Goal: Task Accomplishment & Management: Manage account settings

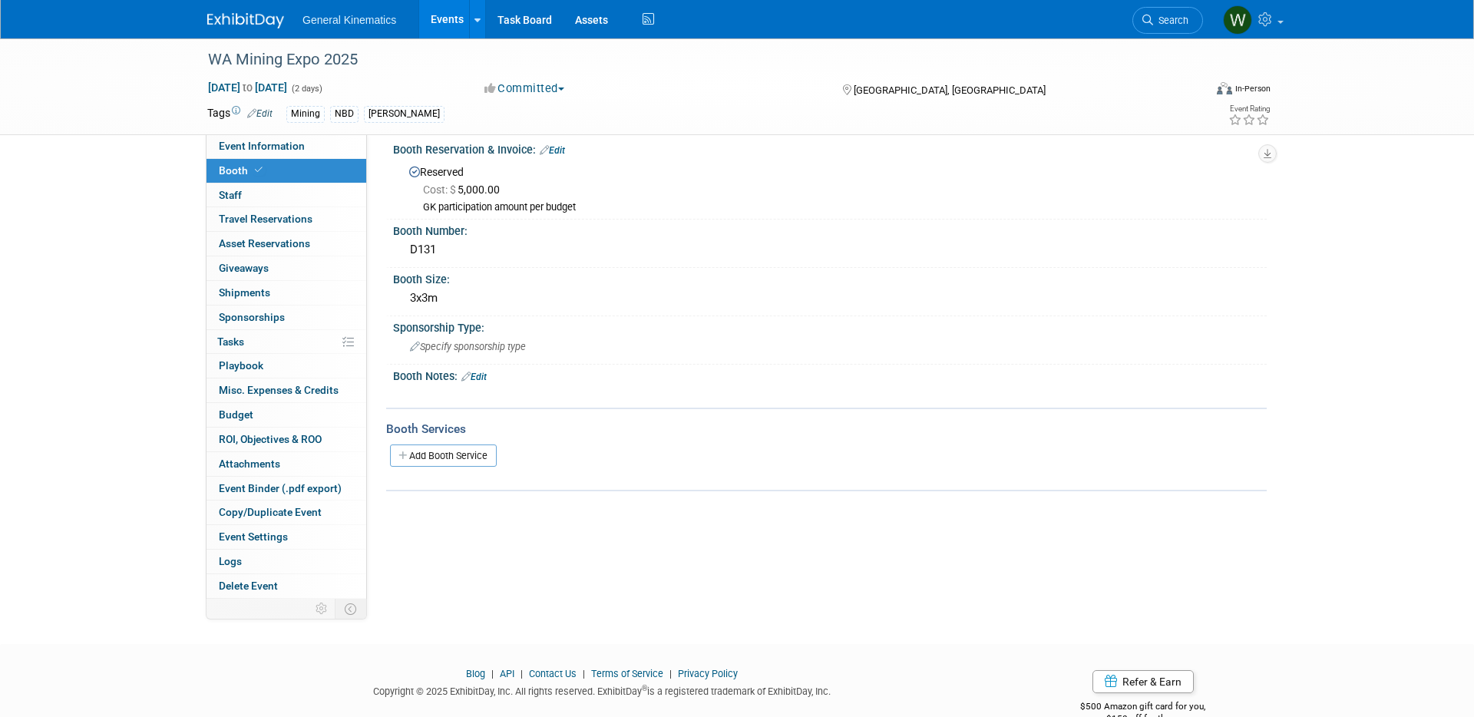
click at [258, 26] on img at bounding box center [245, 20] width 77 height 15
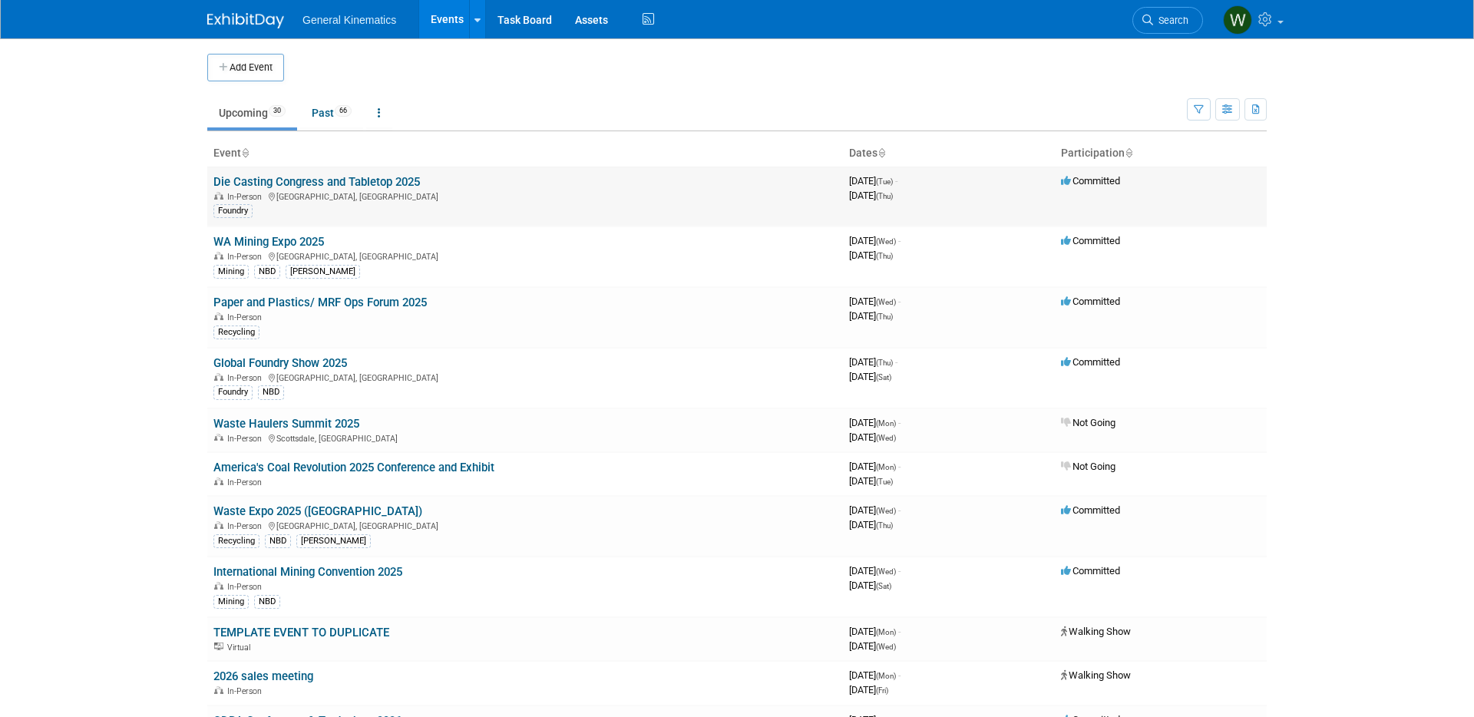
click at [402, 182] on link "Die Casting Congress and Tabletop 2025" at bounding box center [316, 182] width 207 height 14
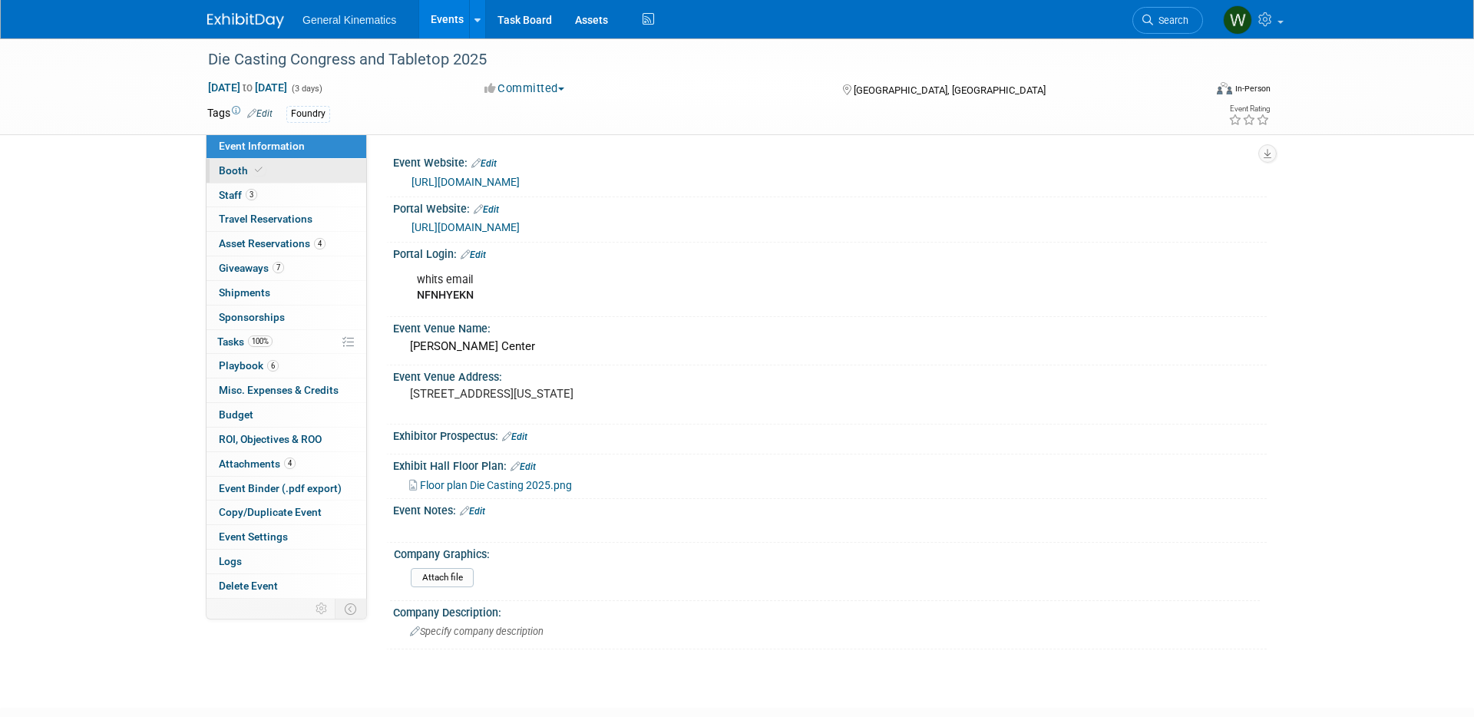
click at [301, 169] on link "Booth" at bounding box center [287, 171] width 160 height 24
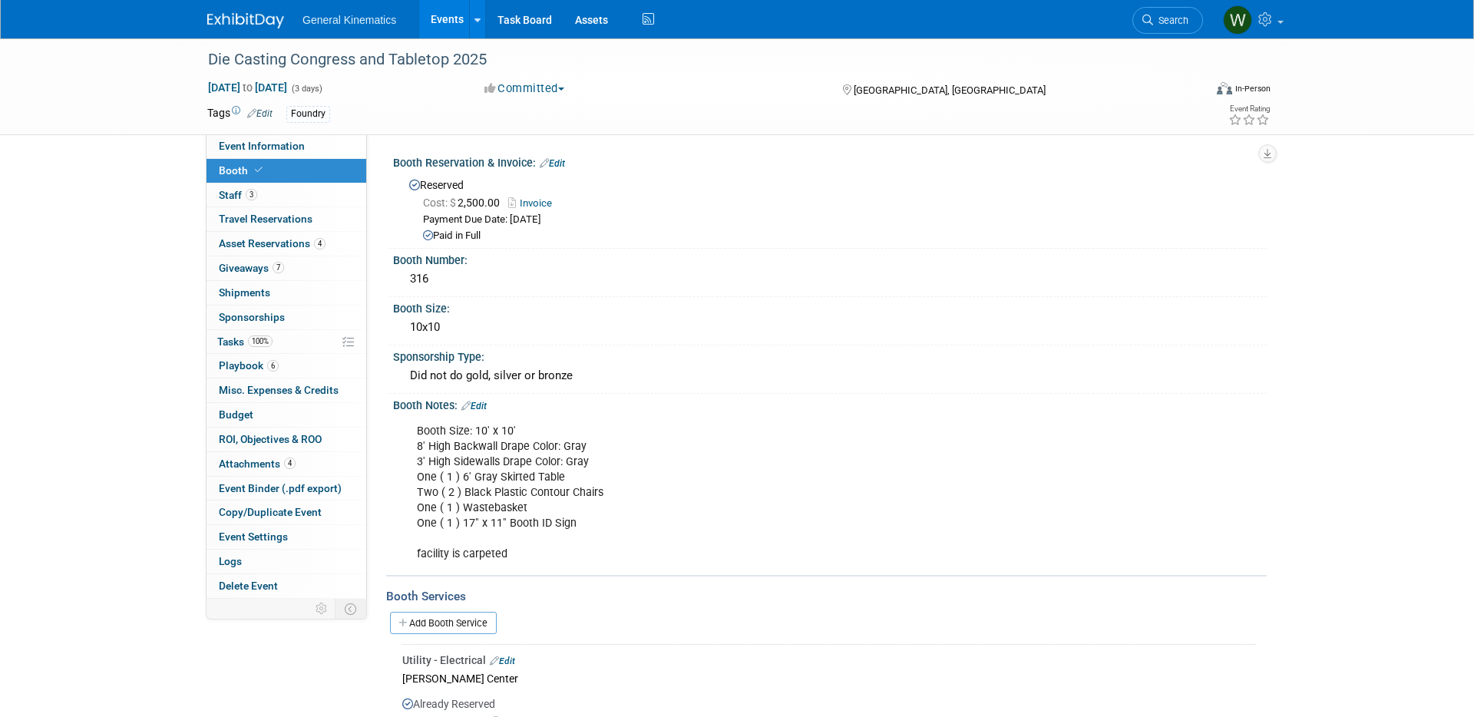
click at [257, 13] on img at bounding box center [245, 20] width 77 height 15
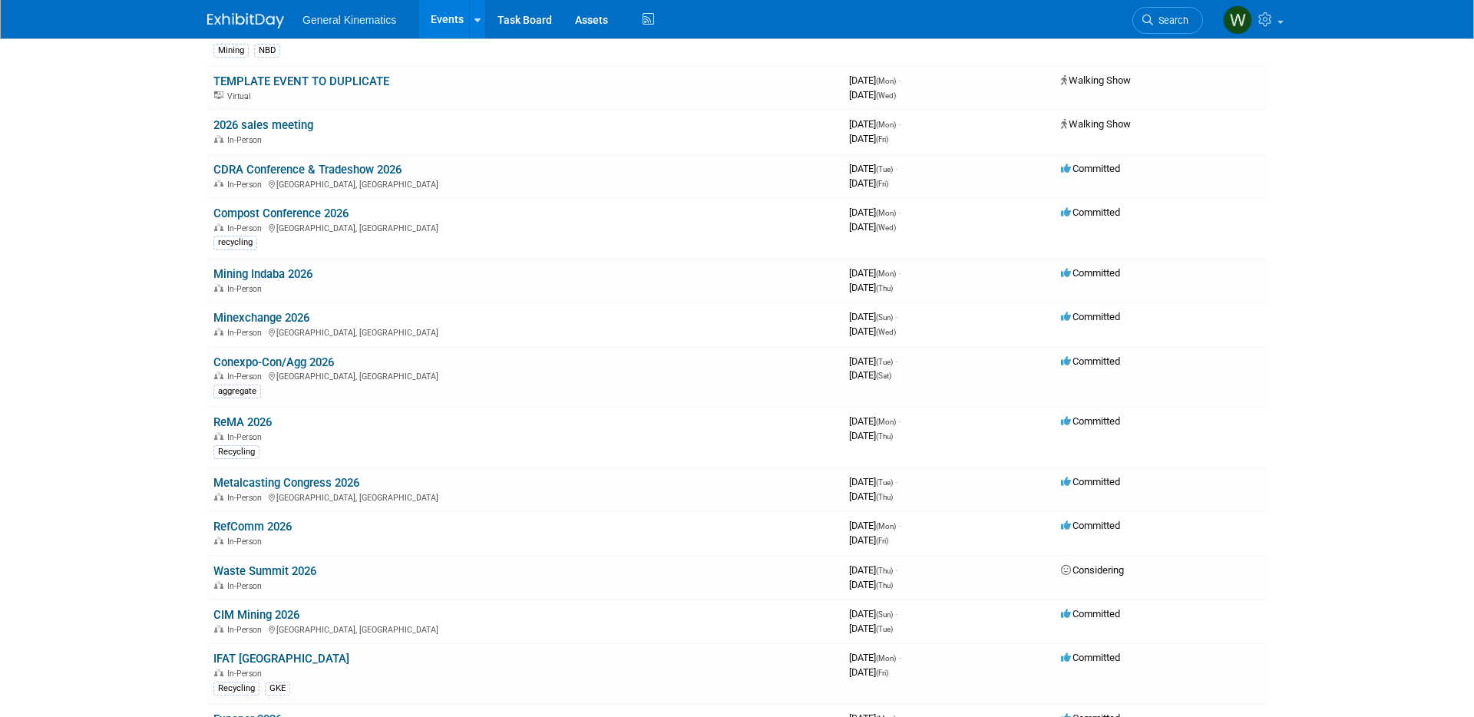
scroll to position [1133, 0]
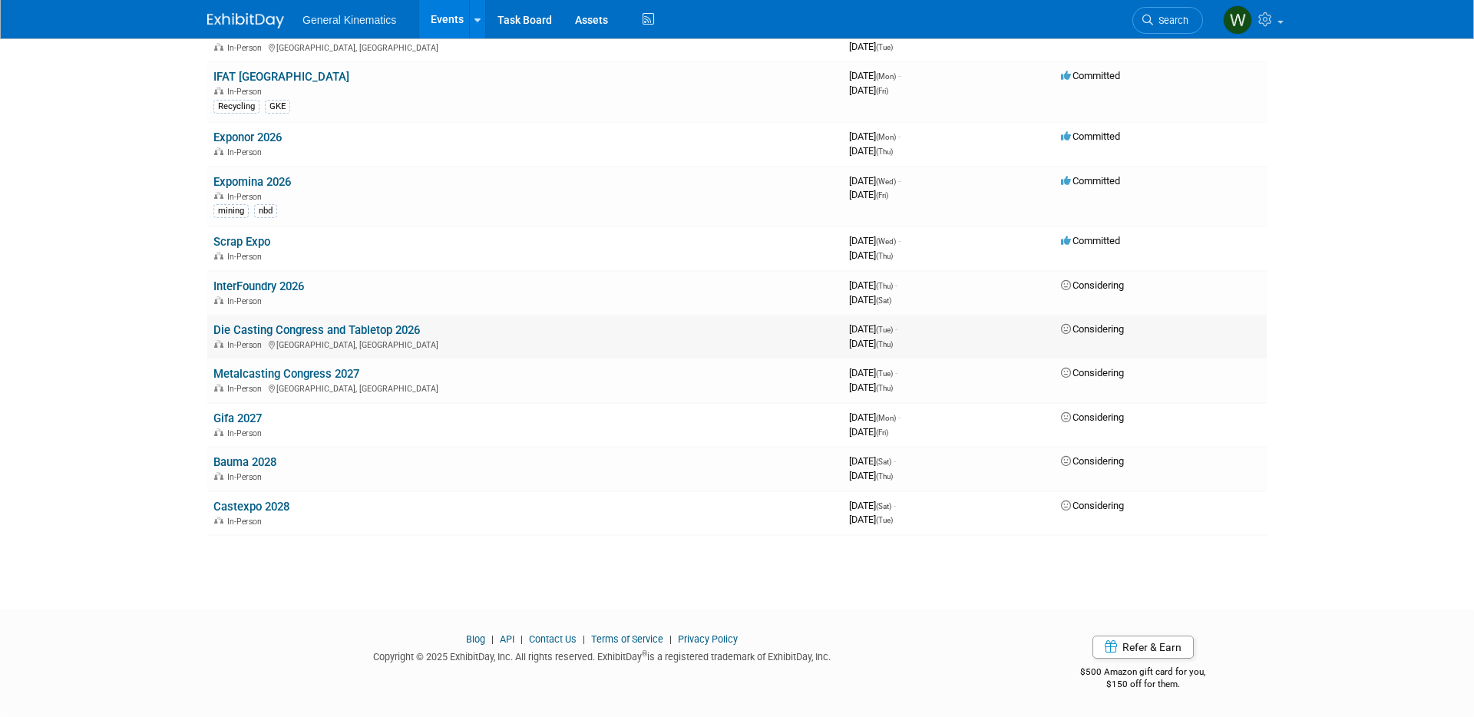
click at [382, 328] on link "Die Casting Congress and Tabletop 2026" at bounding box center [316, 330] width 207 height 14
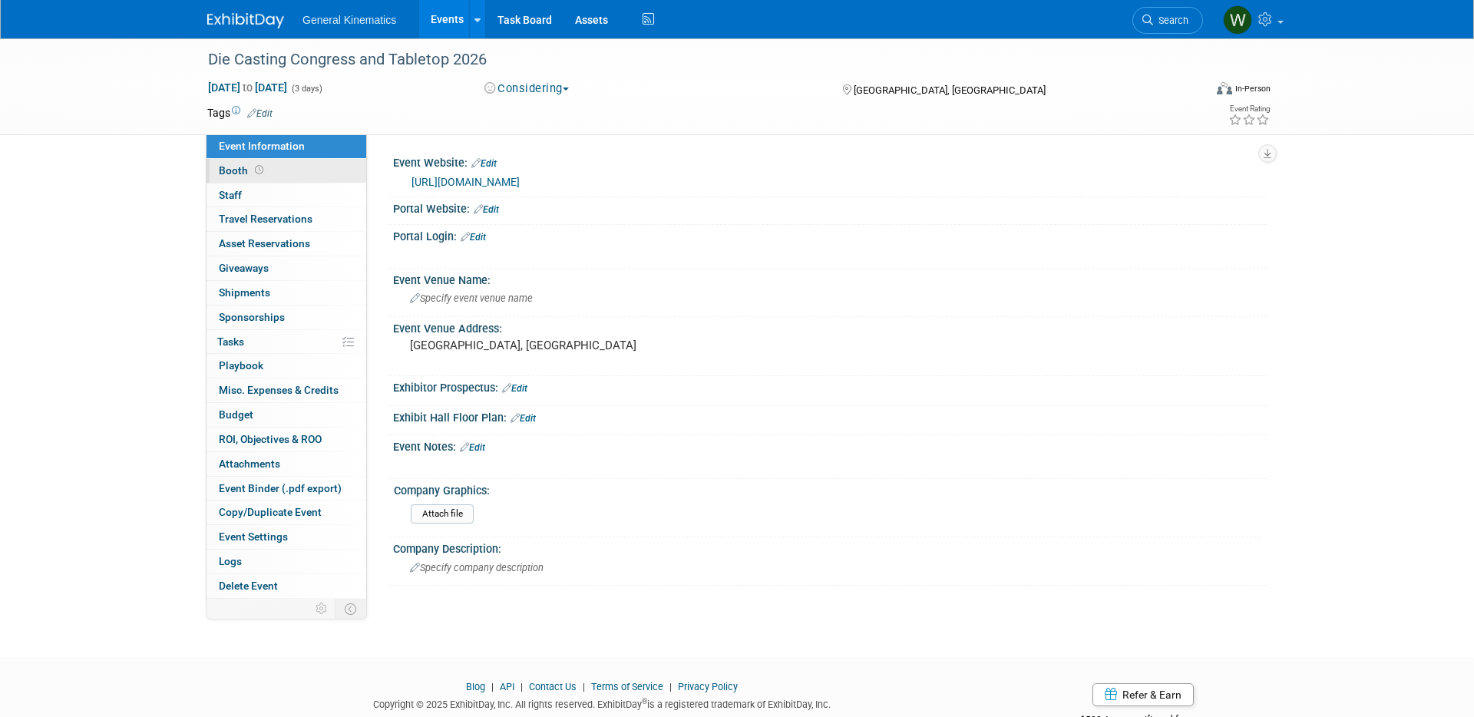
click at [330, 169] on link "Booth" at bounding box center [287, 171] width 160 height 24
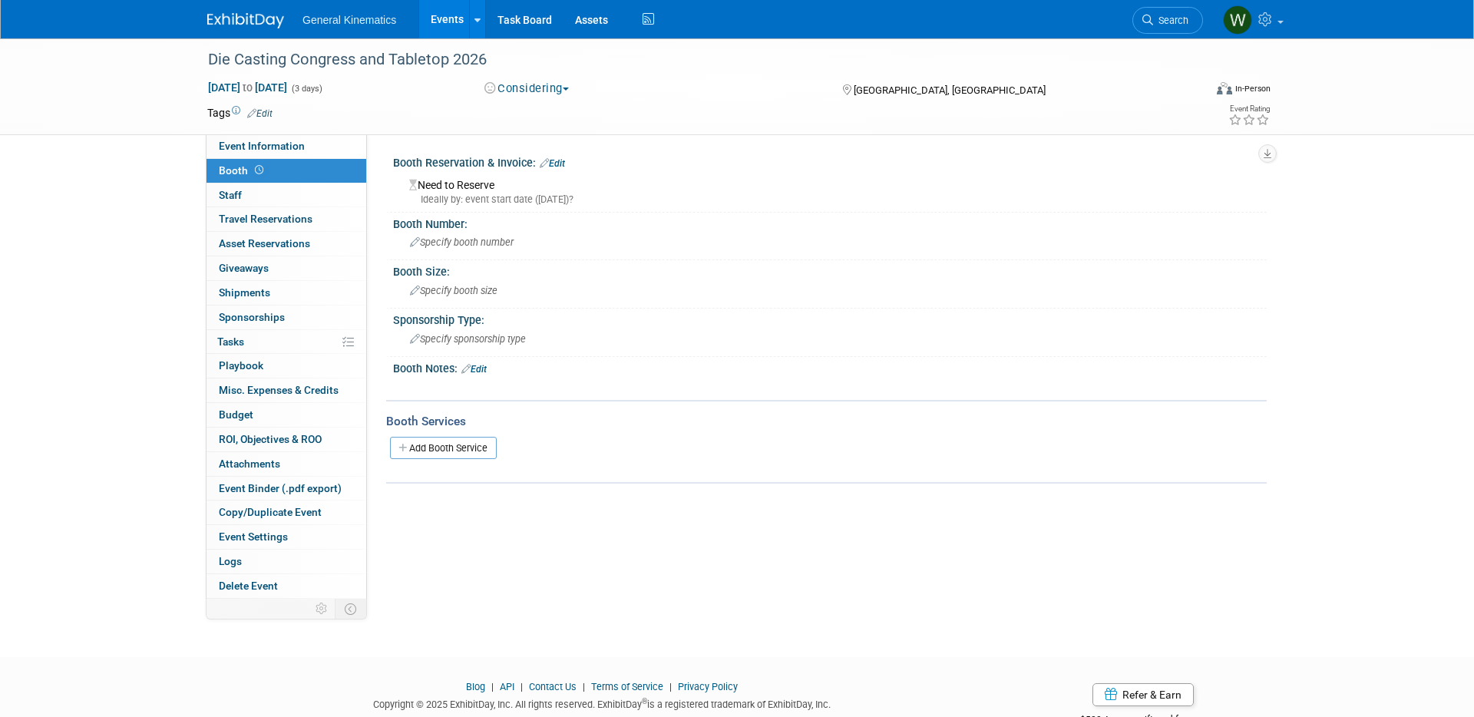
click at [558, 167] on link "Edit" at bounding box center [552, 163] width 25 height 11
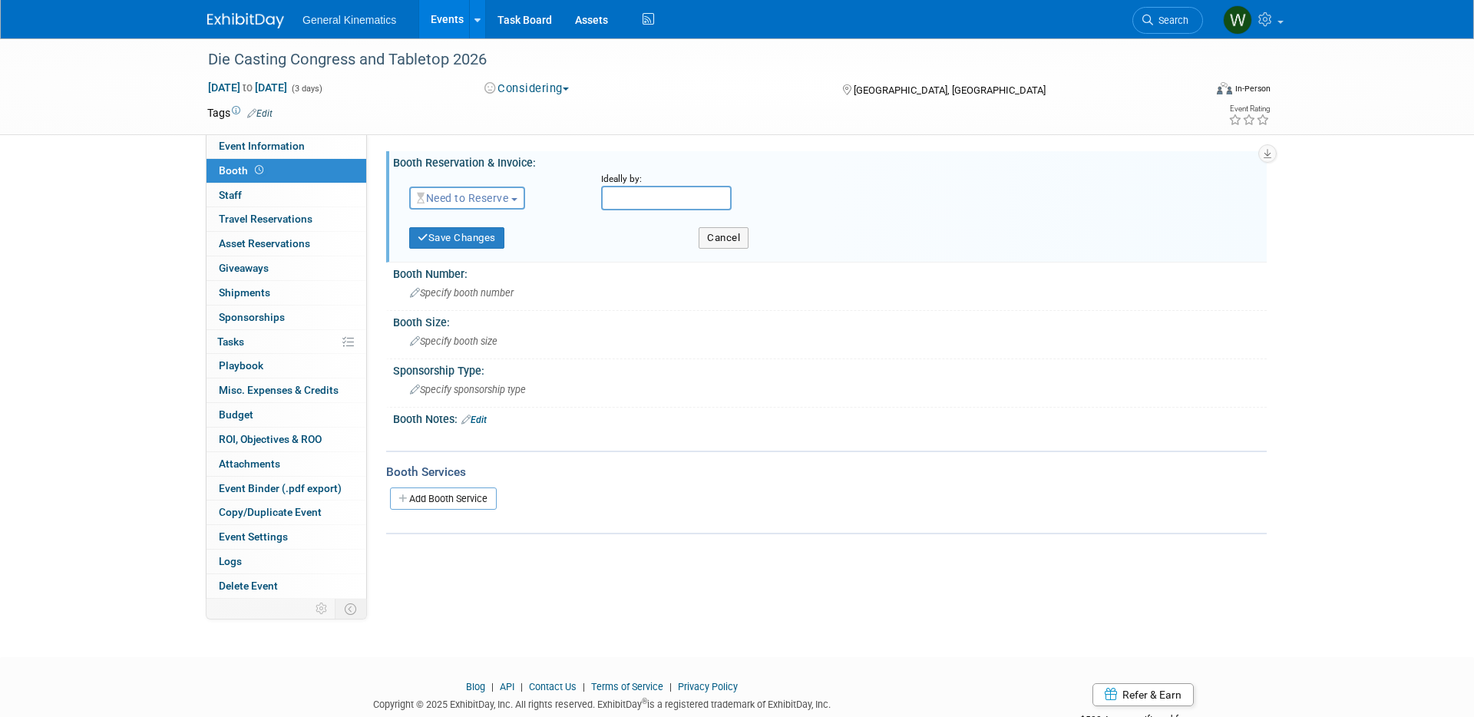
click at [502, 197] on span "Need to Reserve" at bounding box center [462, 198] width 91 height 12
click at [478, 243] on link "Reserved" at bounding box center [492, 246] width 164 height 22
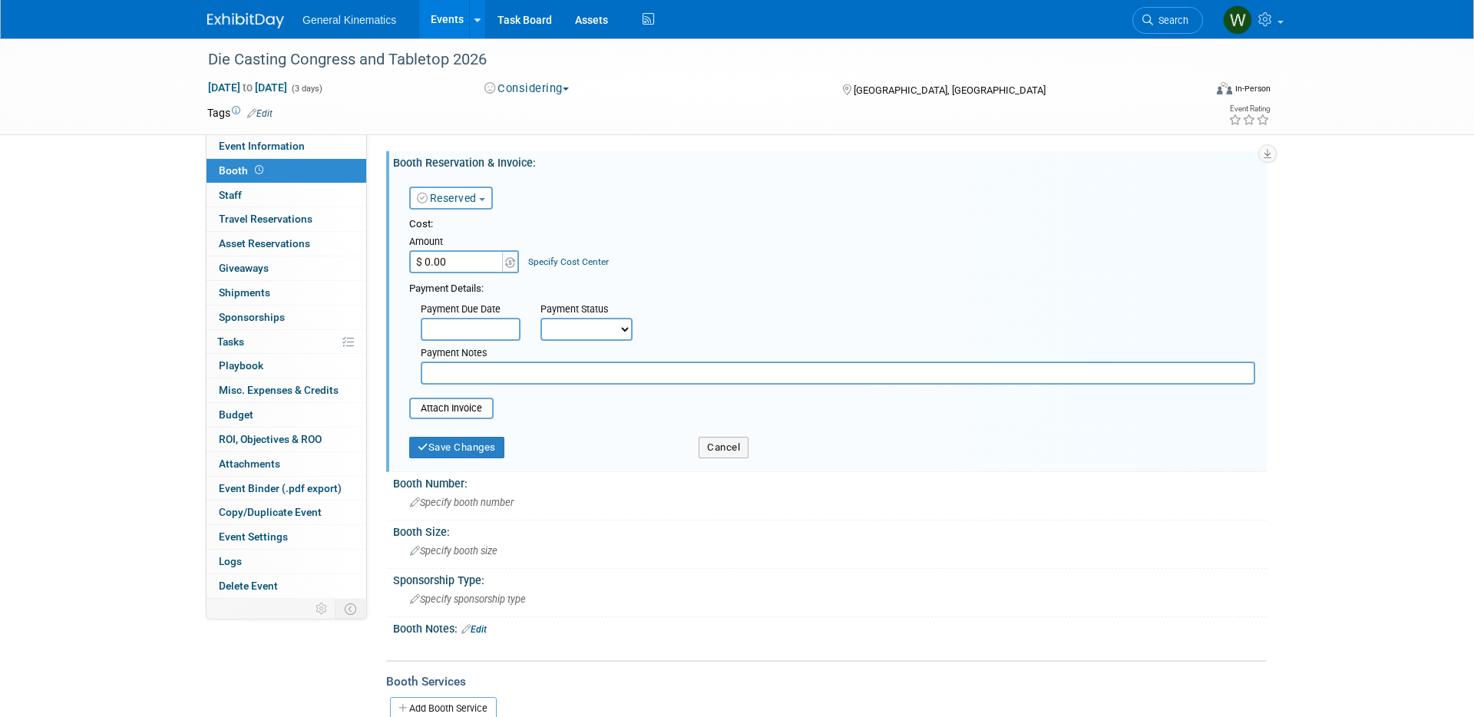
click at [462, 260] on input "$ 0.00" at bounding box center [457, 261] width 96 height 23
type input "$ 2,500.00"
click at [464, 319] on input "text" at bounding box center [471, 329] width 100 height 23
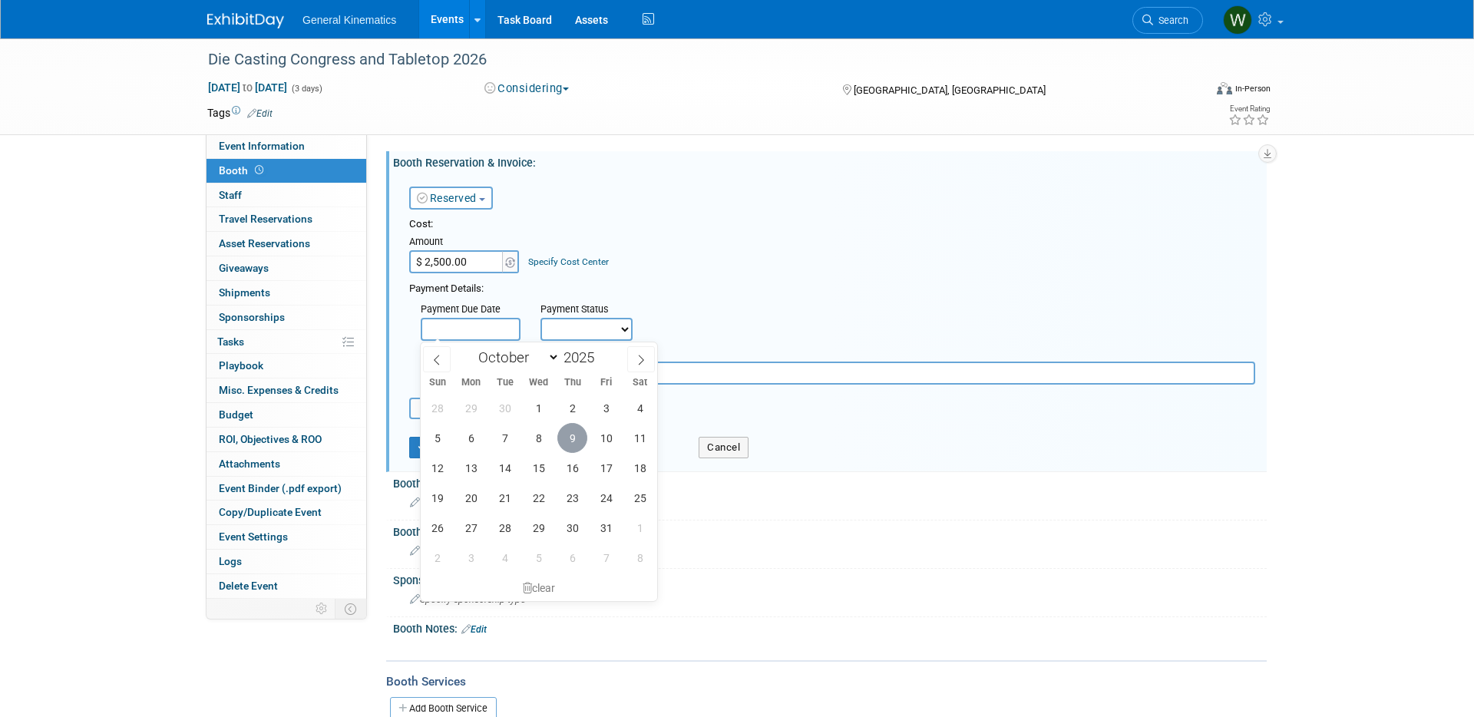
click at [577, 438] on span "9" at bounding box center [573, 438] width 30 height 30
type input "Oct 9, 2025"
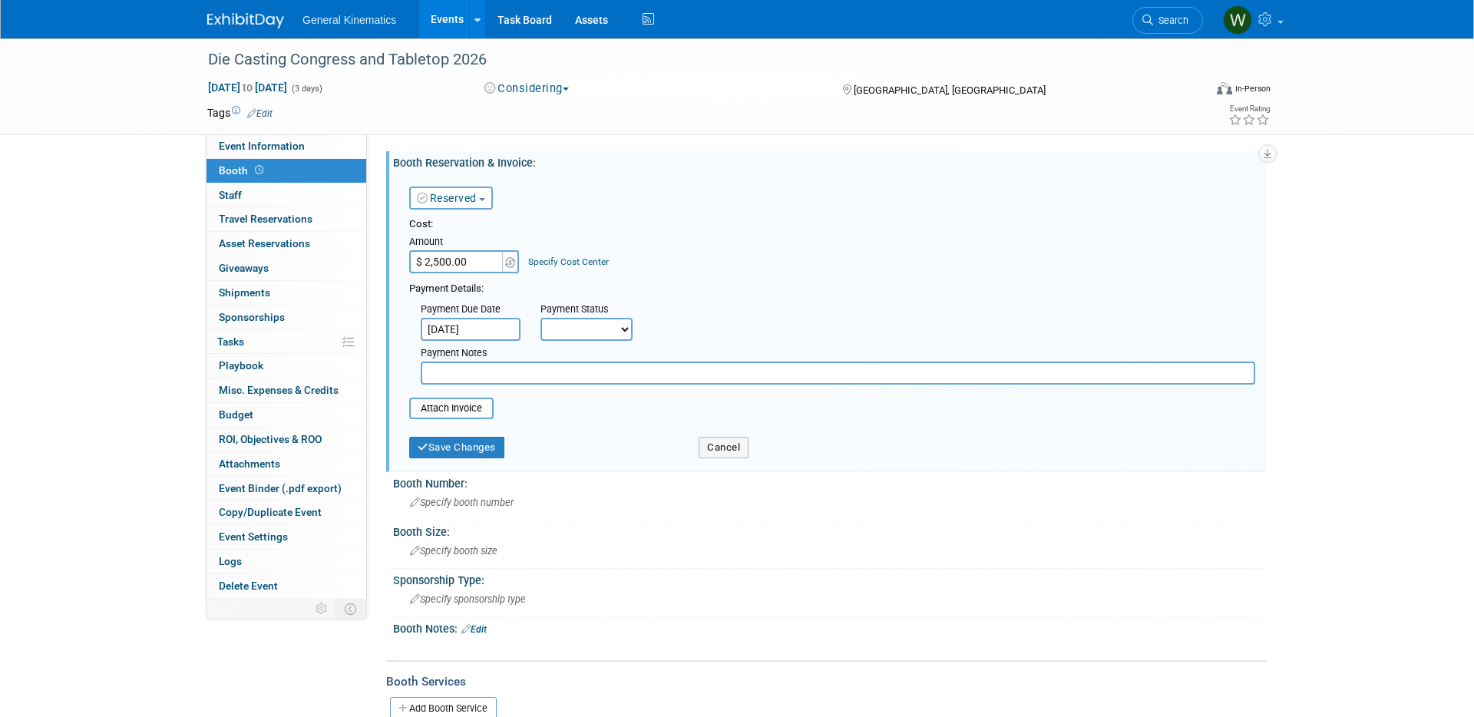
click at [587, 333] on select "Not Paid Yet Partially Paid Paid in Full" at bounding box center [587, 329] width 92 height 23
select select "1"
click at [541, 318] on select "Not Paid Yet Partially Paid Paid in Full" at bounding box center [587, 329] width 92 height 23
click at [451, 405] on input "file" at bounding box center [400, 408] width 183 height 18
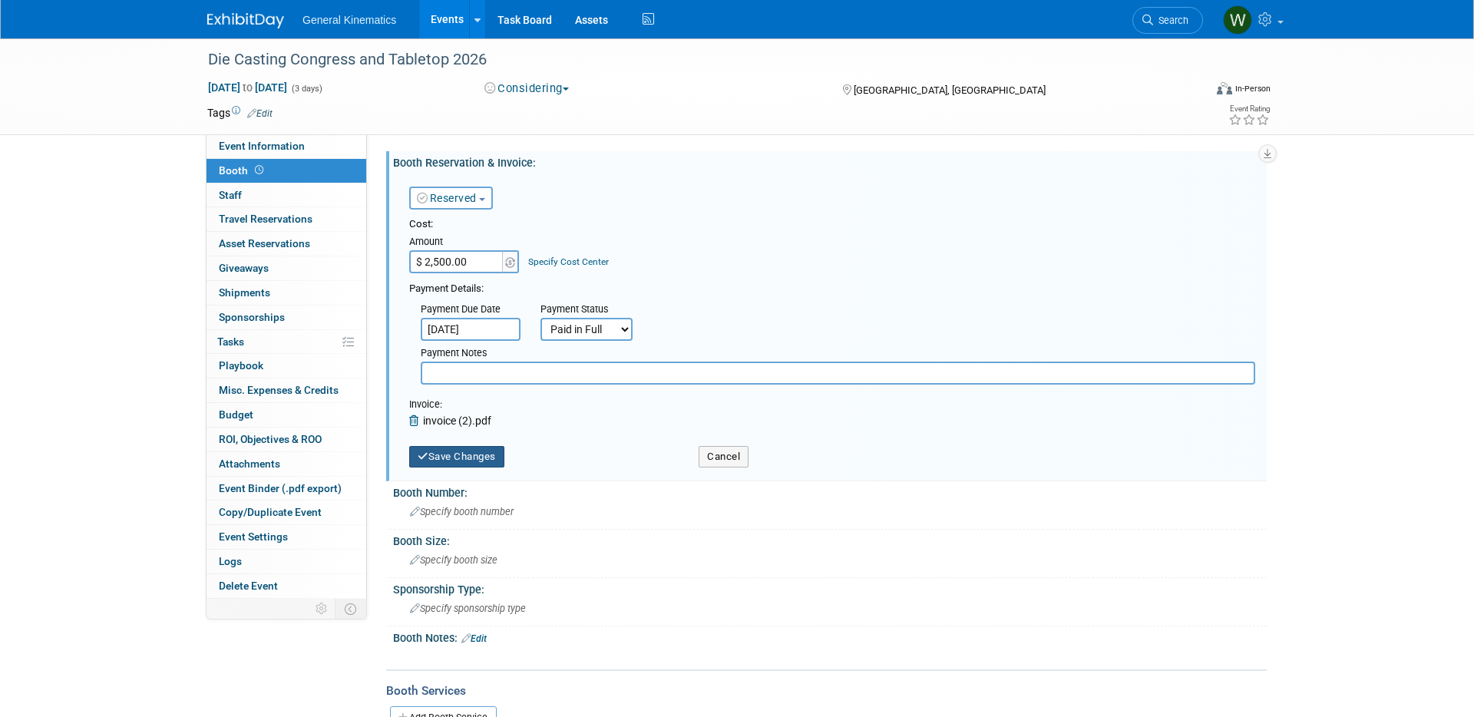
click at [449, 462] on button "Save Changes" at bounding box center [456, 457] width 95 height 22
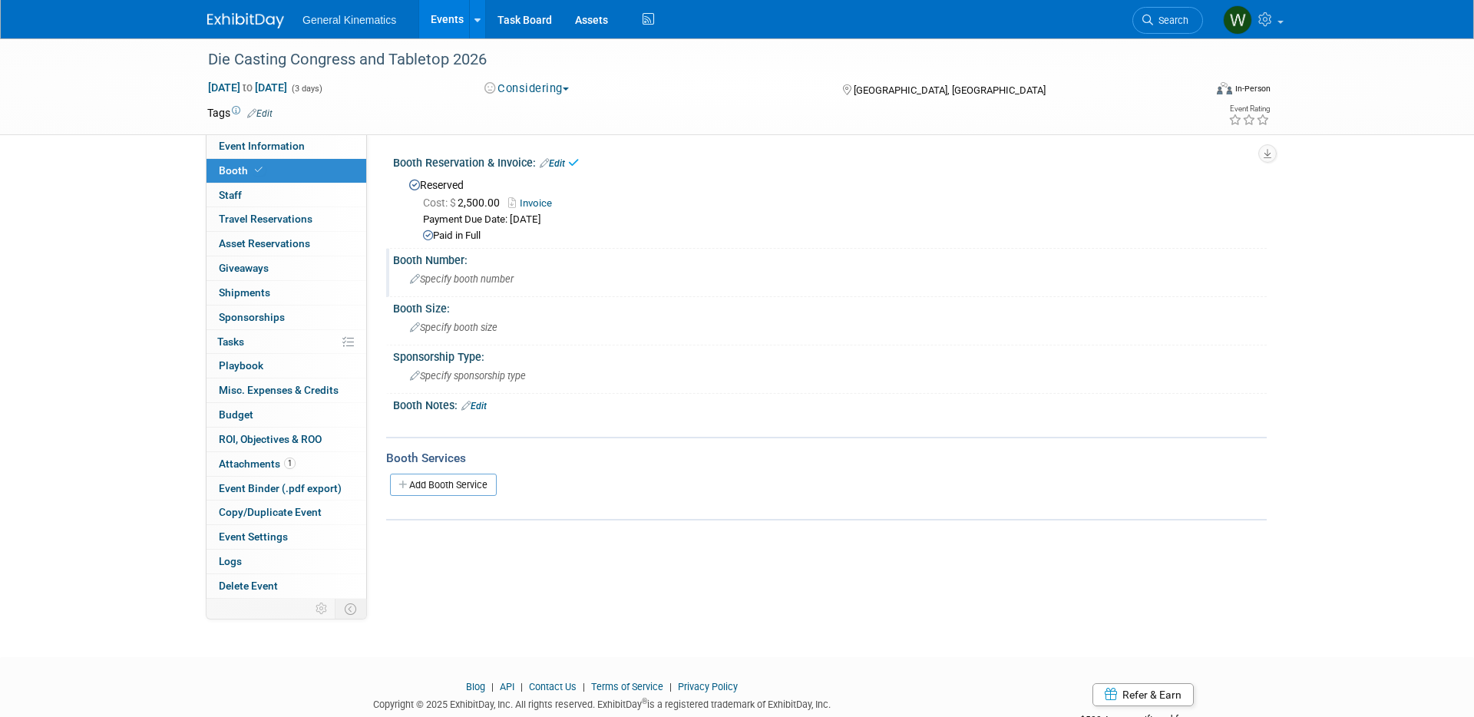
click at [505, 272] on div "Specify booth number" at bounding box center [830, 279] width 851 height 24
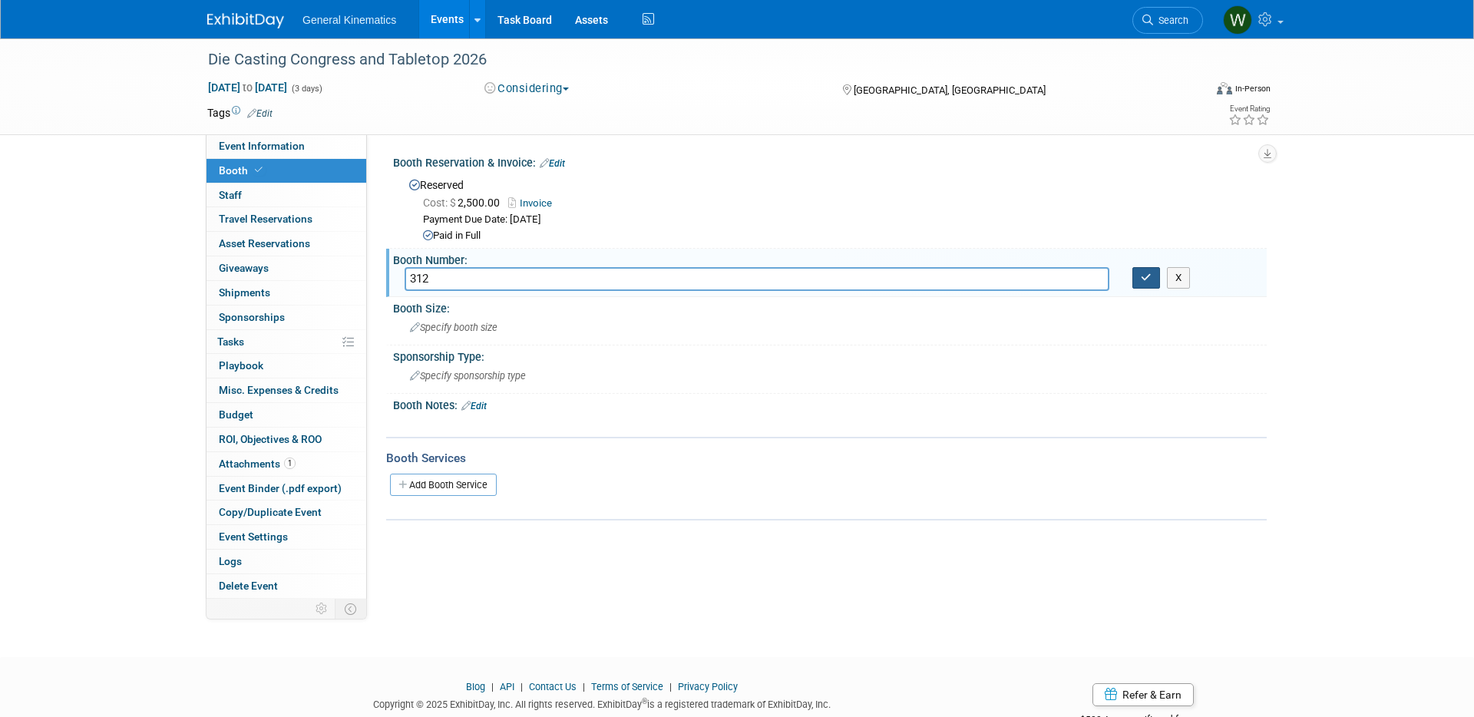
type input "312"
click at [1150, 280] on icon "button" at bounding box center [1146, 278] width 11 height 10
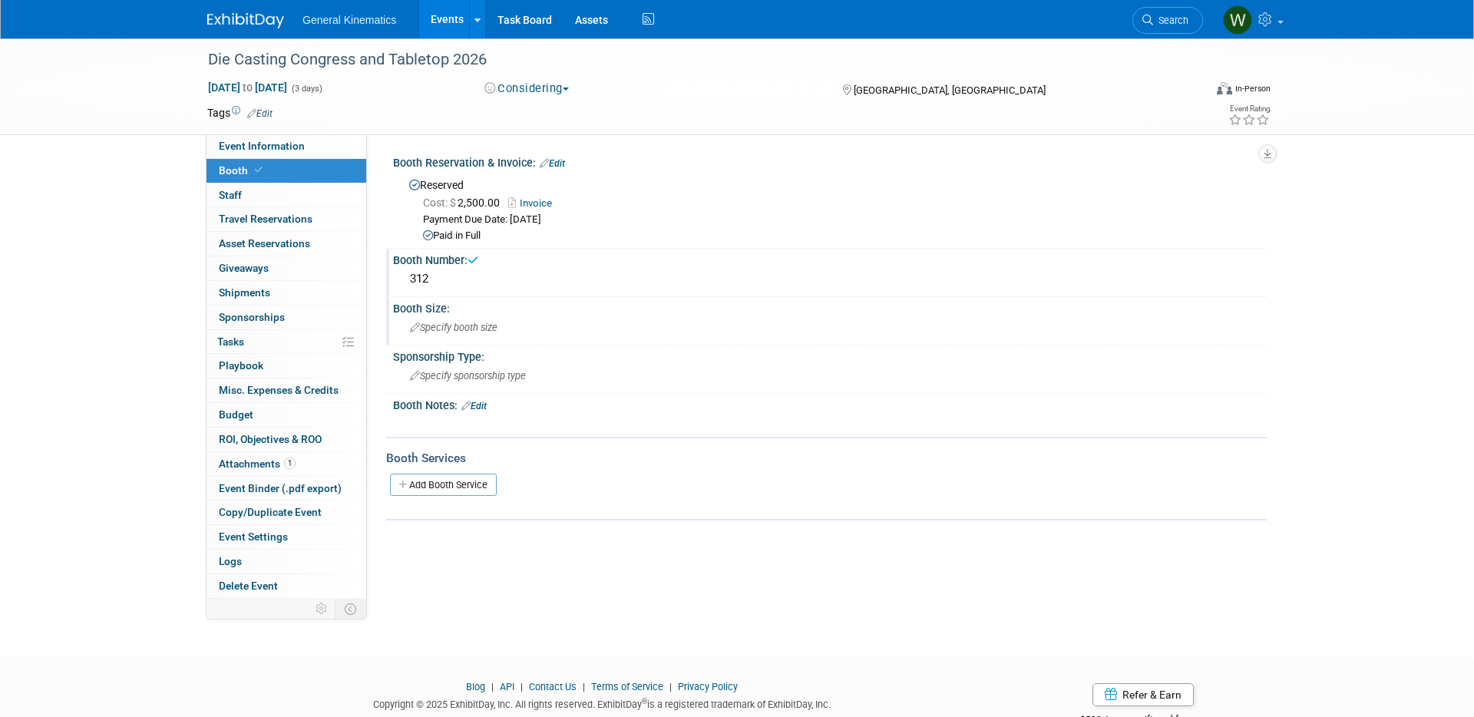
click at [478, 329] on span "Specify booth size" at bounding box center [454, 328] width 88 height 12
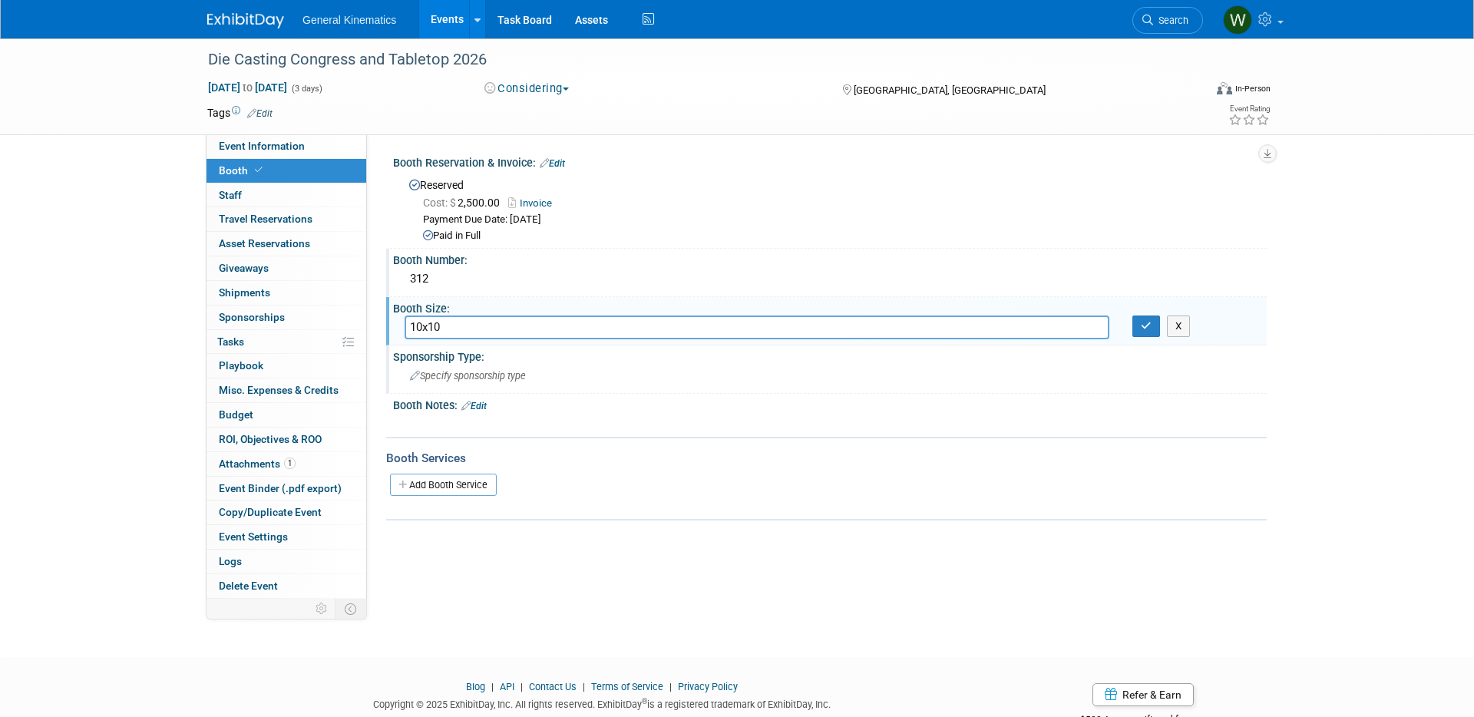
type input "10x10"
click at [479, 377] on span "Specify sponsorship type" at bounding box center [468, 376] width 116 height 12
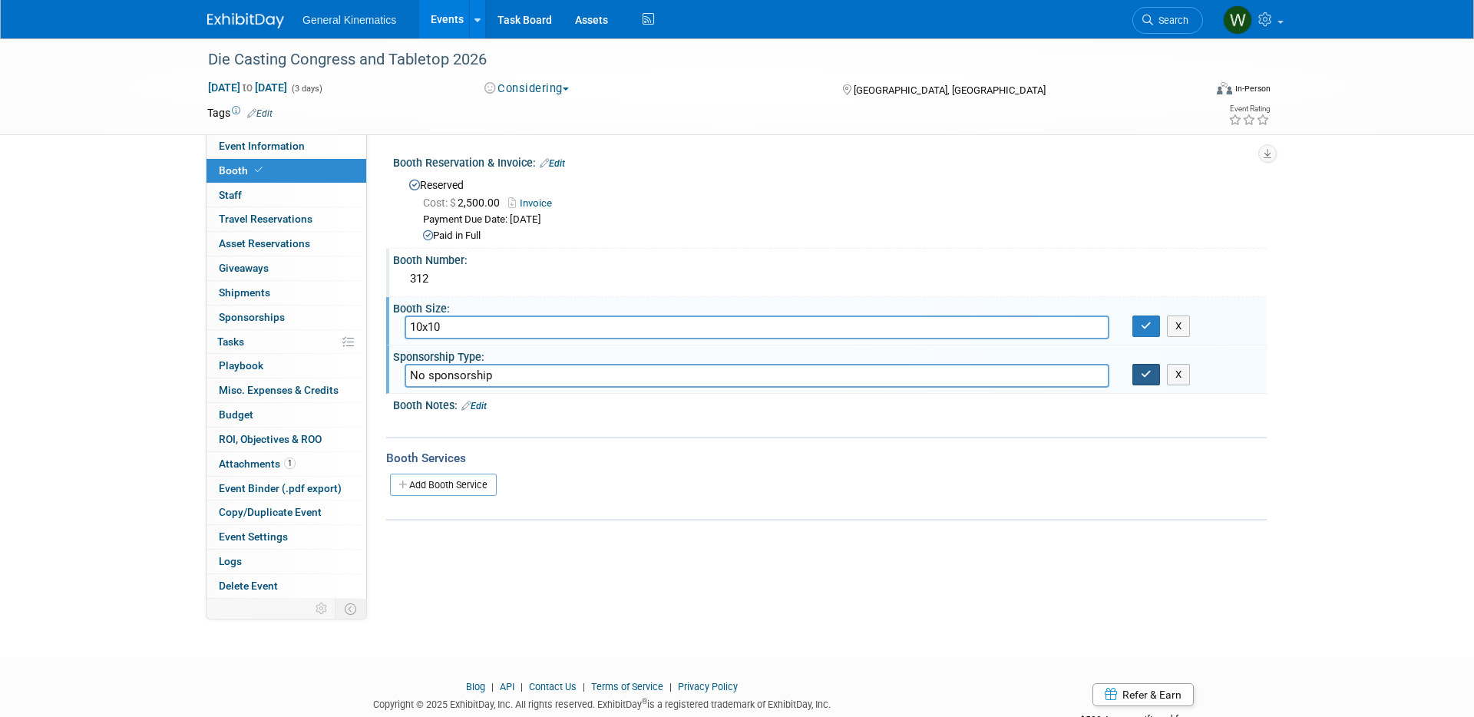
type input "No sponsorship"
drag, startPoint x: 1146, startPoint y: 377, endPoint x: 1144, endPoint y: 347, distance: 30.0
click at [1146, 370] on icon "button" at bounding box center [1146, 374] width 11 height 10
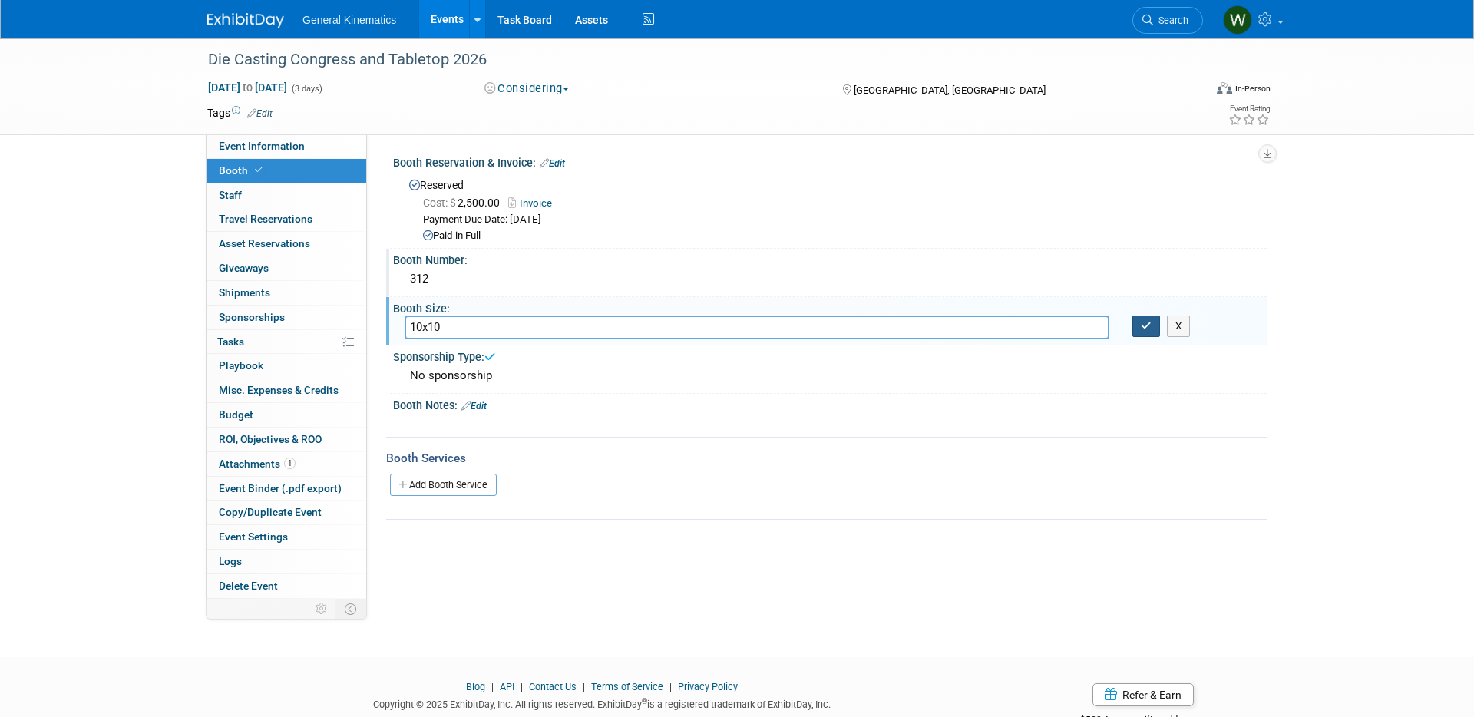
click at [1146, 323] on icon "button" at bounding box center [1146, 326] width 11 height 10
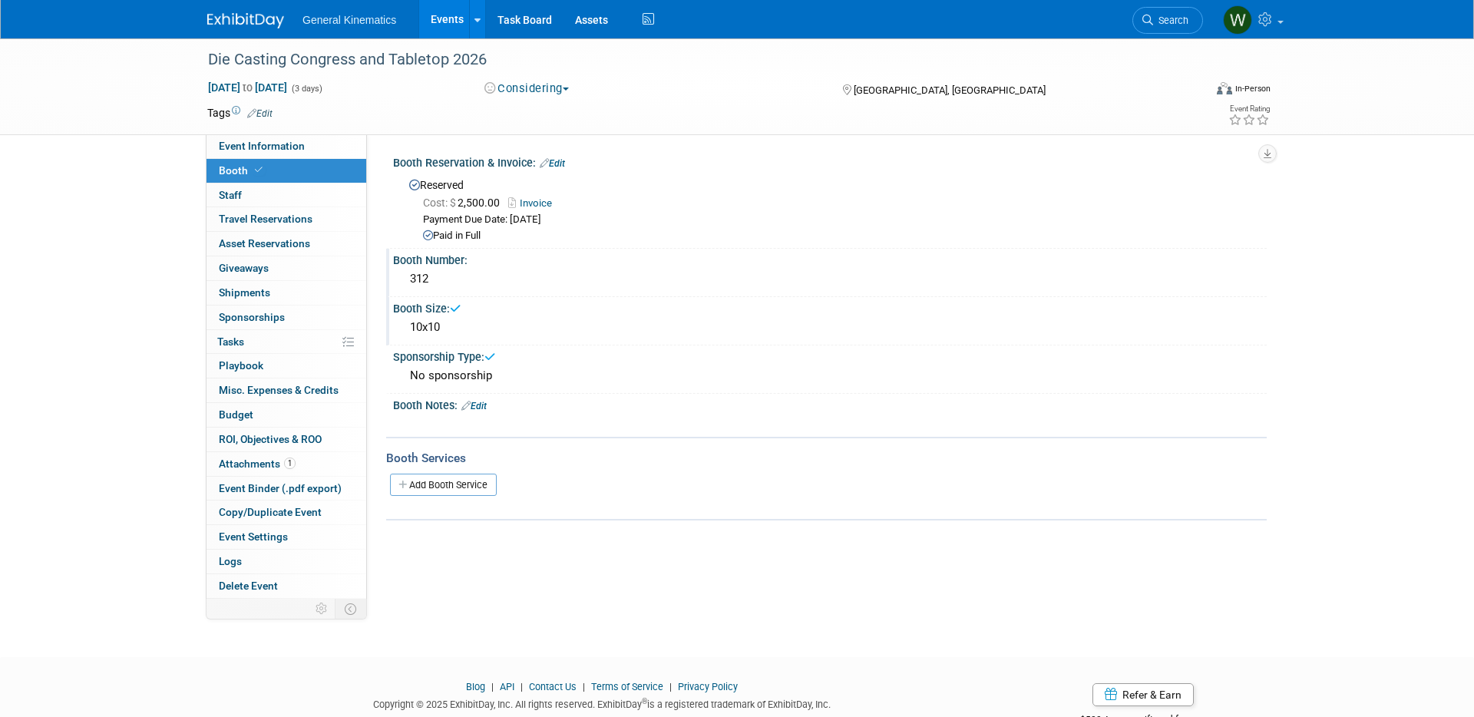
click at [504, 378] on div "No sponsorship" at bounding box center [830, 376] width 851 height 24
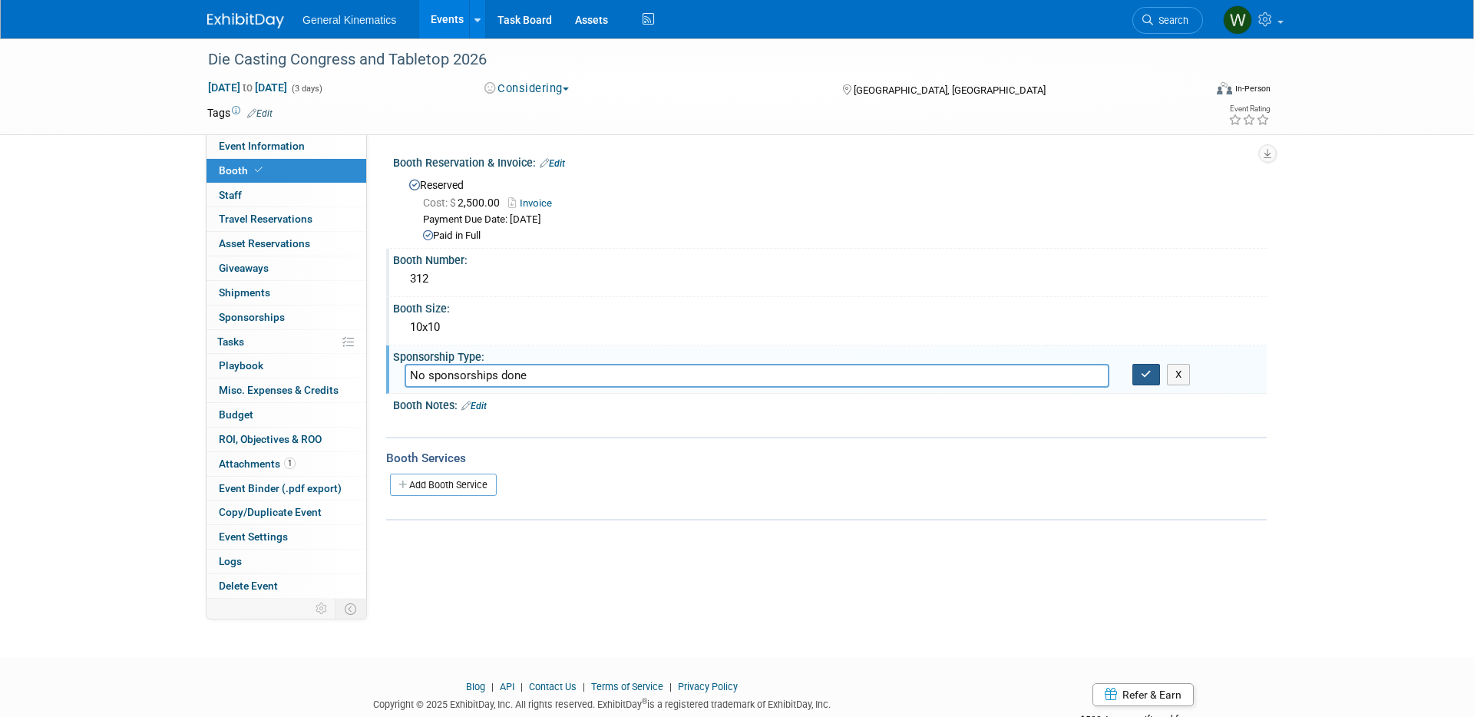
type input "No sponsorships done"
drag, startPoint x: 1147, startPoint y: 370, endPoint x: 1134, endPoint y: 392, distance: 25.2
click at [1147, 370] on icon "button" at bounding box center [1146, 374] width 11 height 10
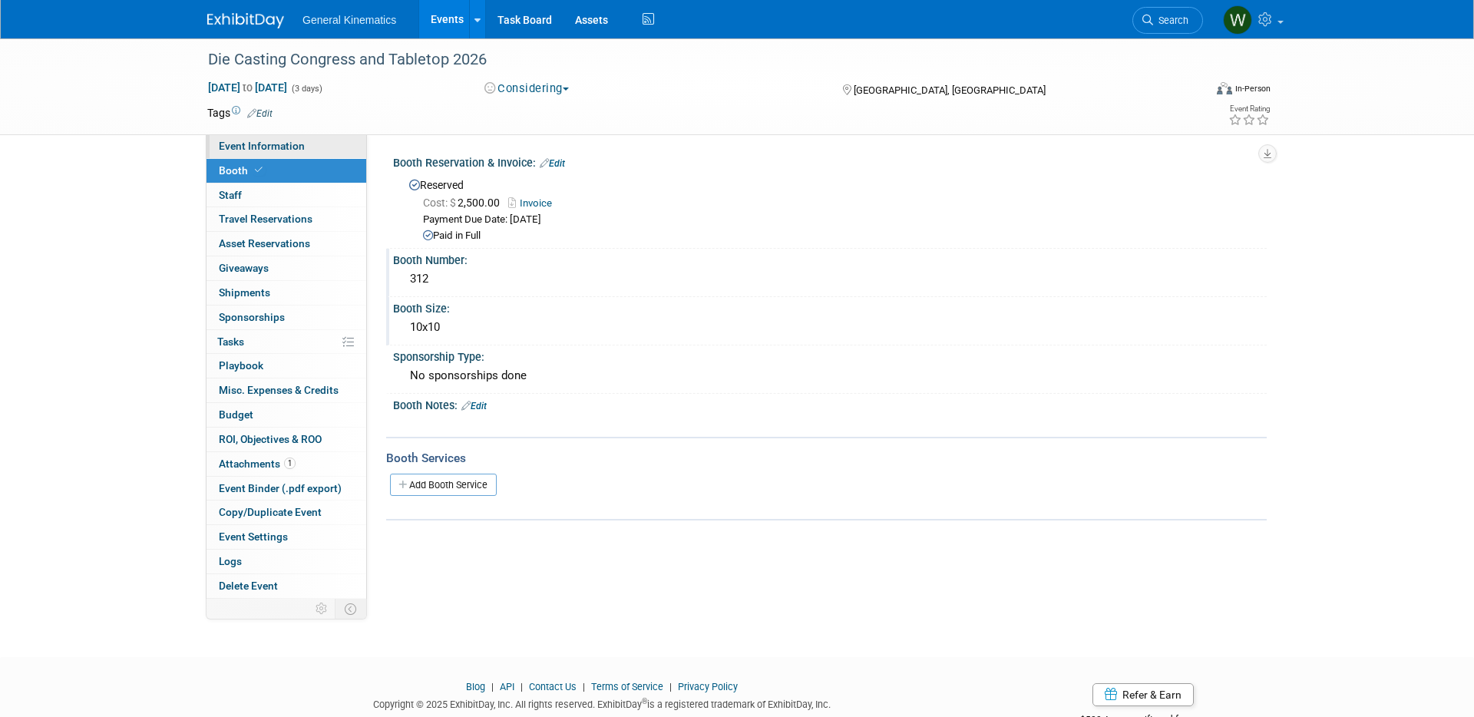
click at [307, 150] on link "Event Information" at bounding box center [287, 146] width 160 height 24
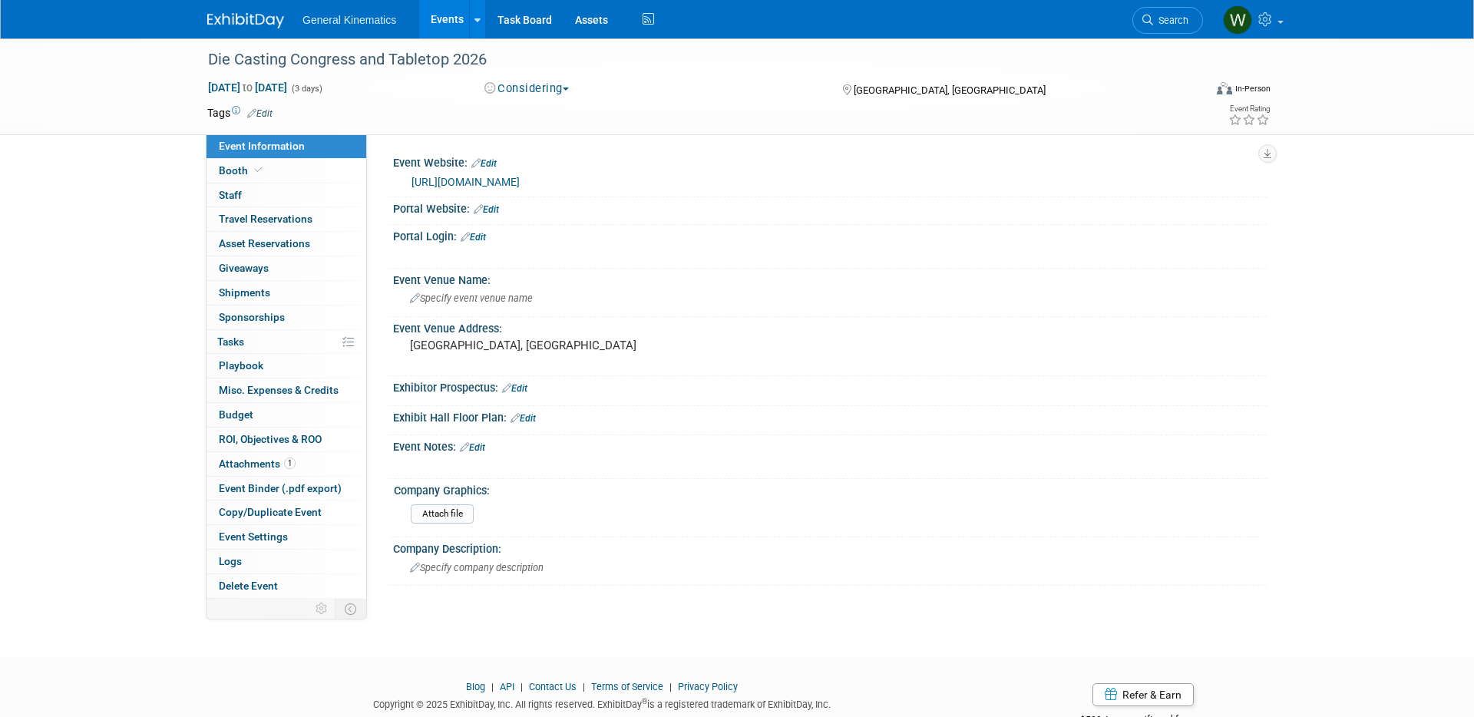
click at [495, 207] on link "Edit" at bounding box center [486, 209] width 25 height 11
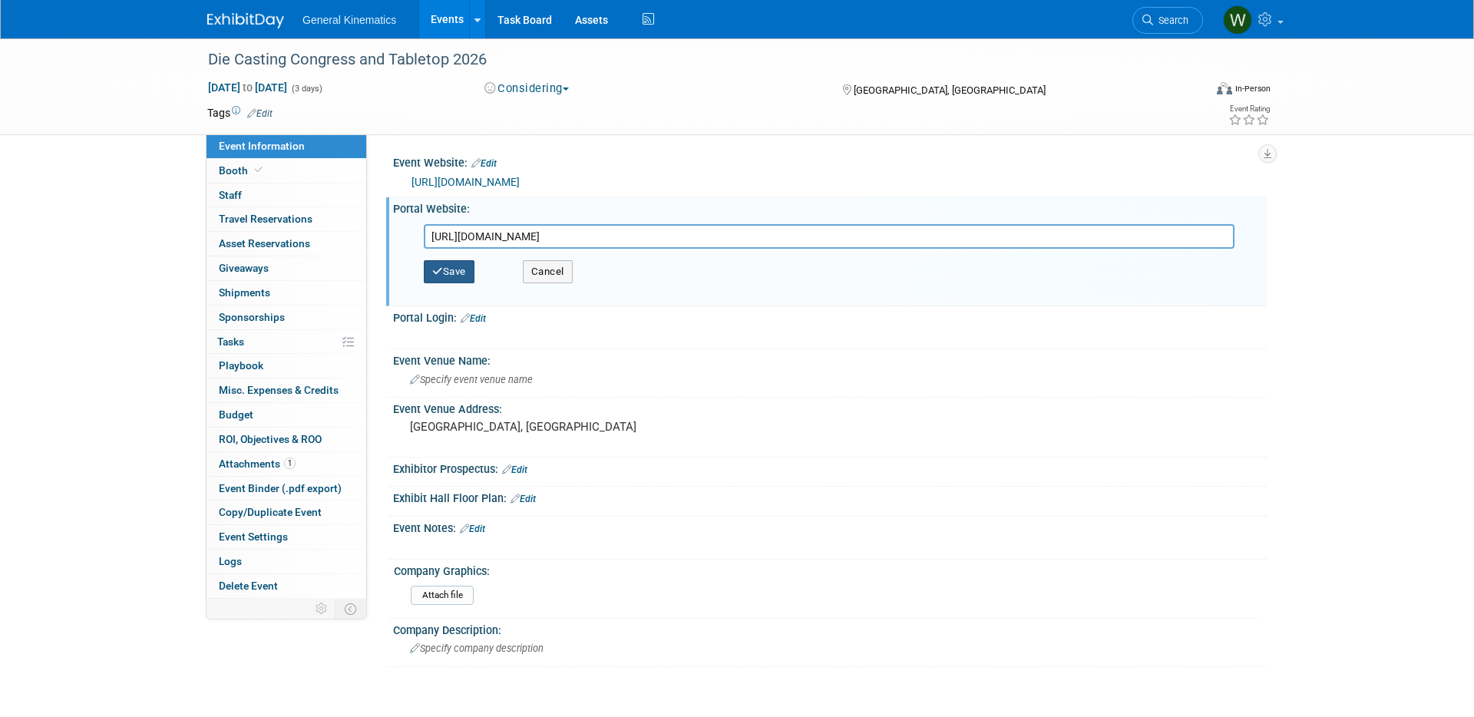
type input "https://www.conferenceharvester.com/harvester2expw/home.asp?EventKey=OMEHYXNN&U…"
drag, startPoint x: 455, startPoint y: 263, endPoint x: 458, endPoint y: 303, distance: 40.0
click at [455, 264] on button "Save" at bounding box center [449, 271] width 51 height 23
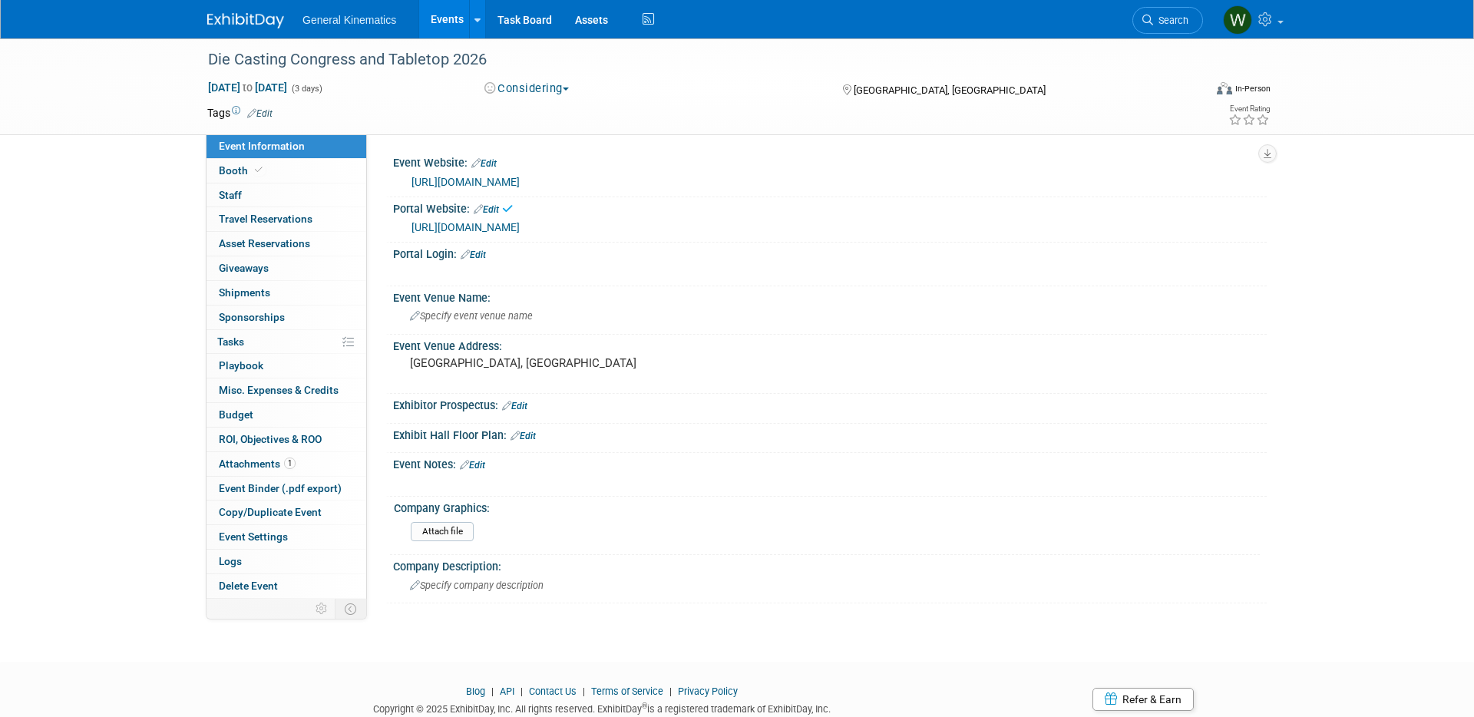
click at [481, 254] on link "Edit" at bounding box center [473, 255] width 25 height 11
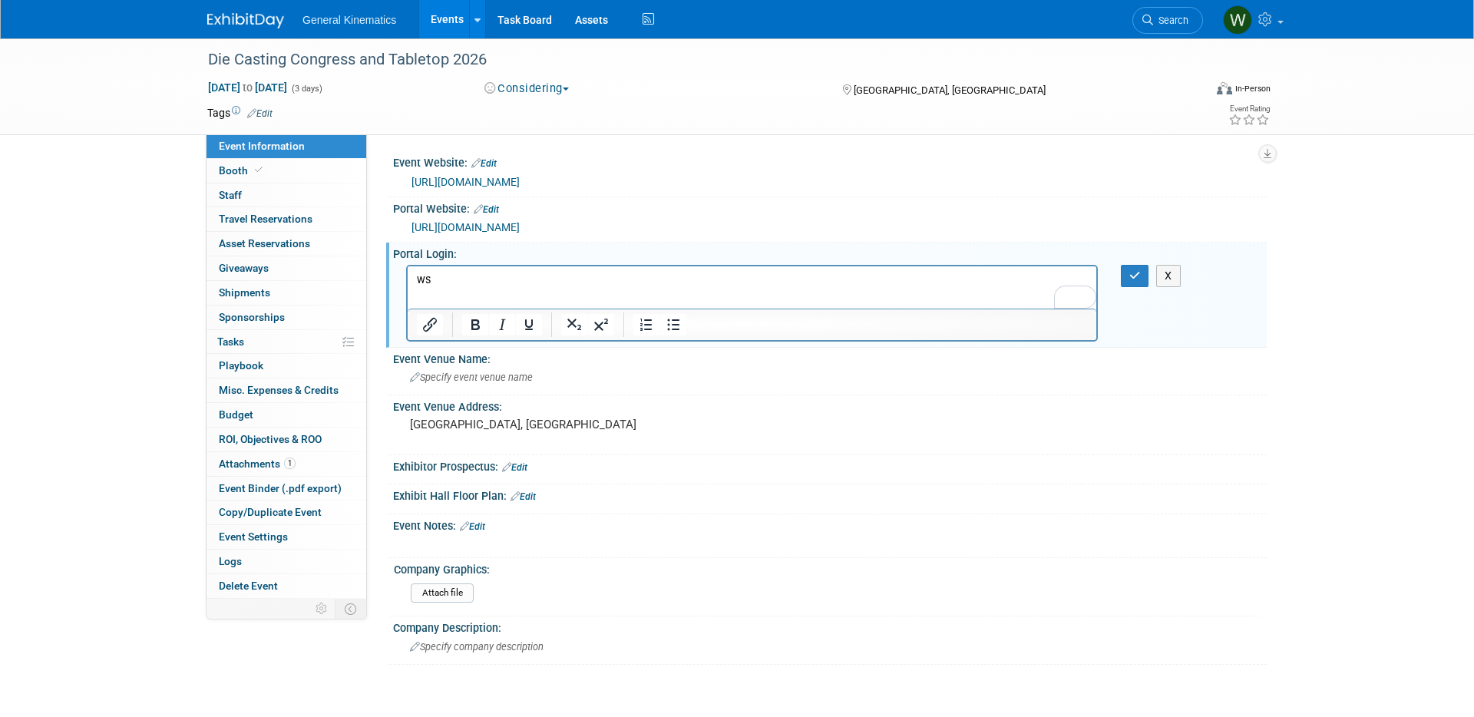
click at [710, 273] on p "ws" at bounding box center [752, 279] width 671 height 15
click at [703, 278] on p "ws" at bounding box center [752, 279] width 671 height 15
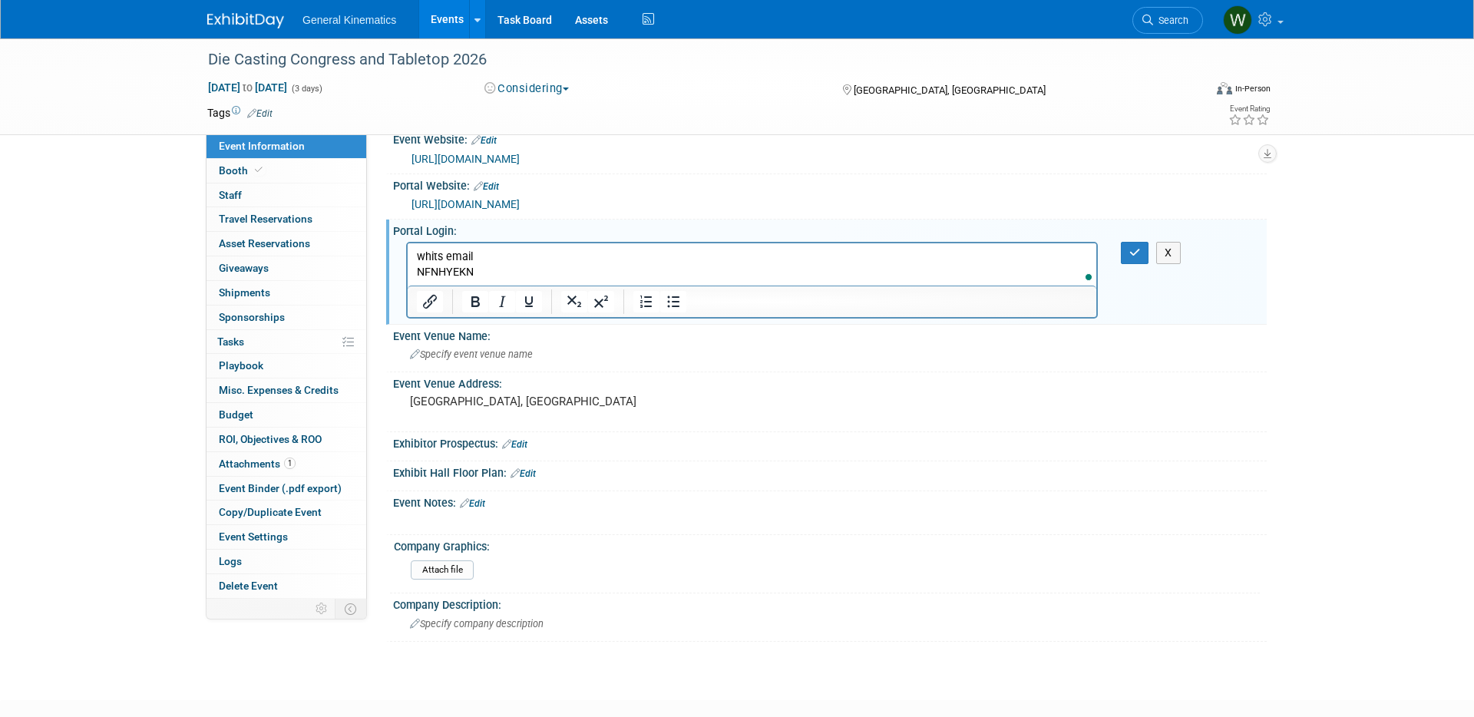
scroll to position [114, 0]
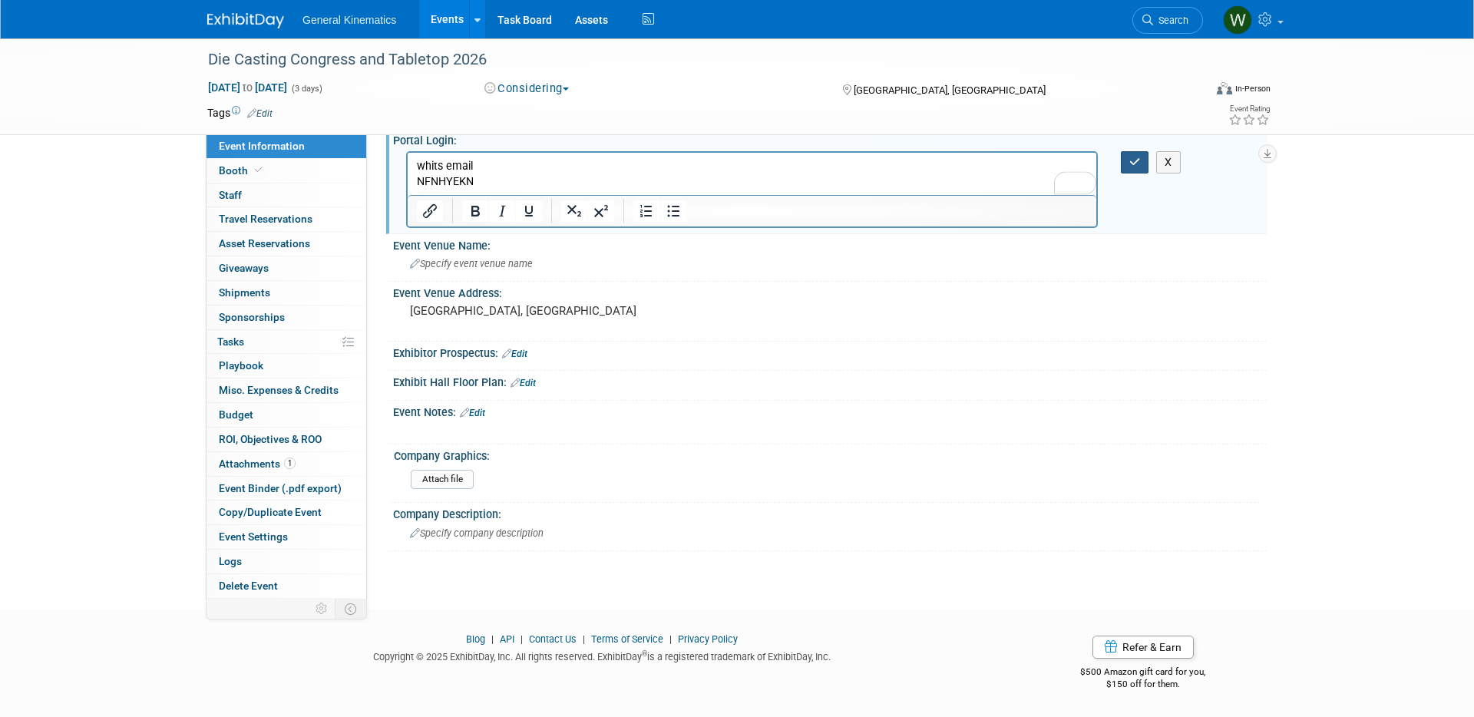
drag, startPoint x: 1140, startPoint y: 161, endPoint x: 1124, endPoint y: 194, distance: 36.1
click at [1139, 161] on icon "button" at bounding box center [1136, 162] width 12 height 11
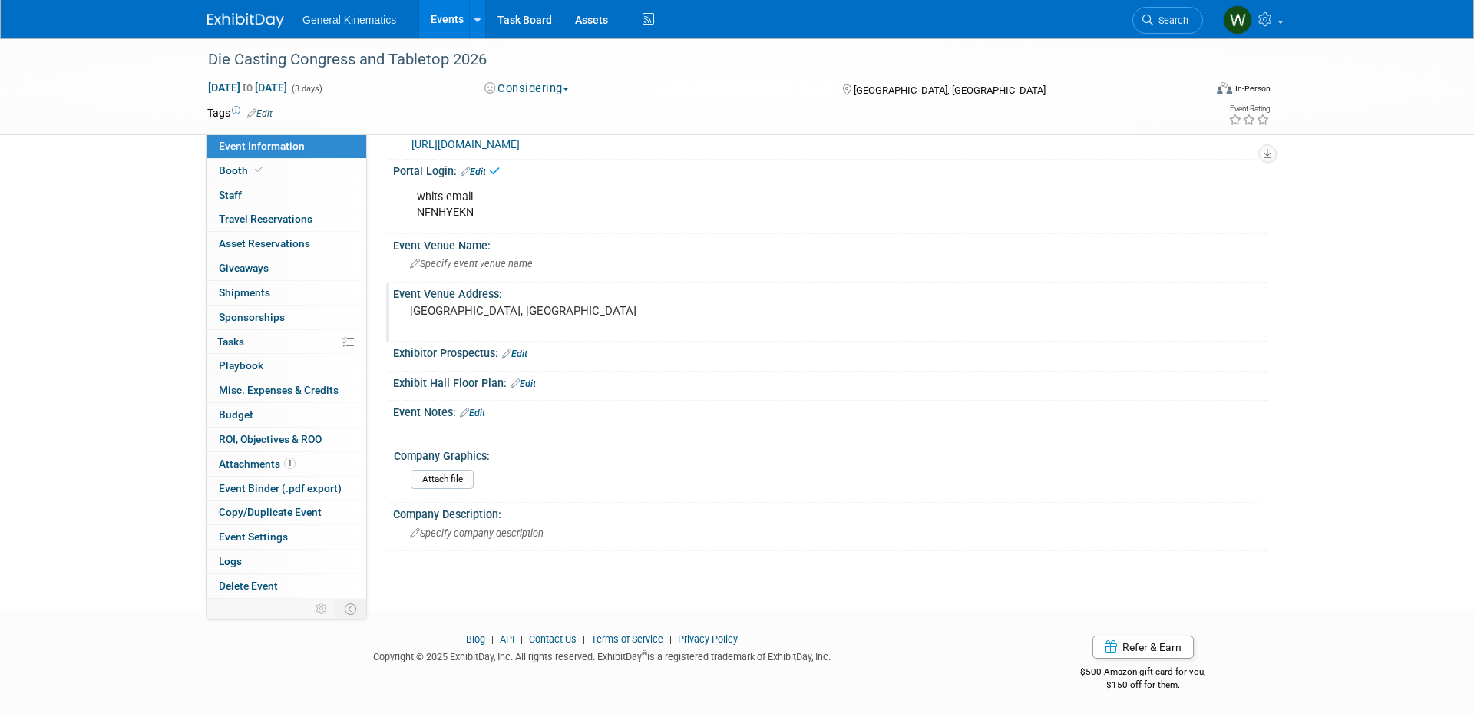
scroll to position [0, 0]
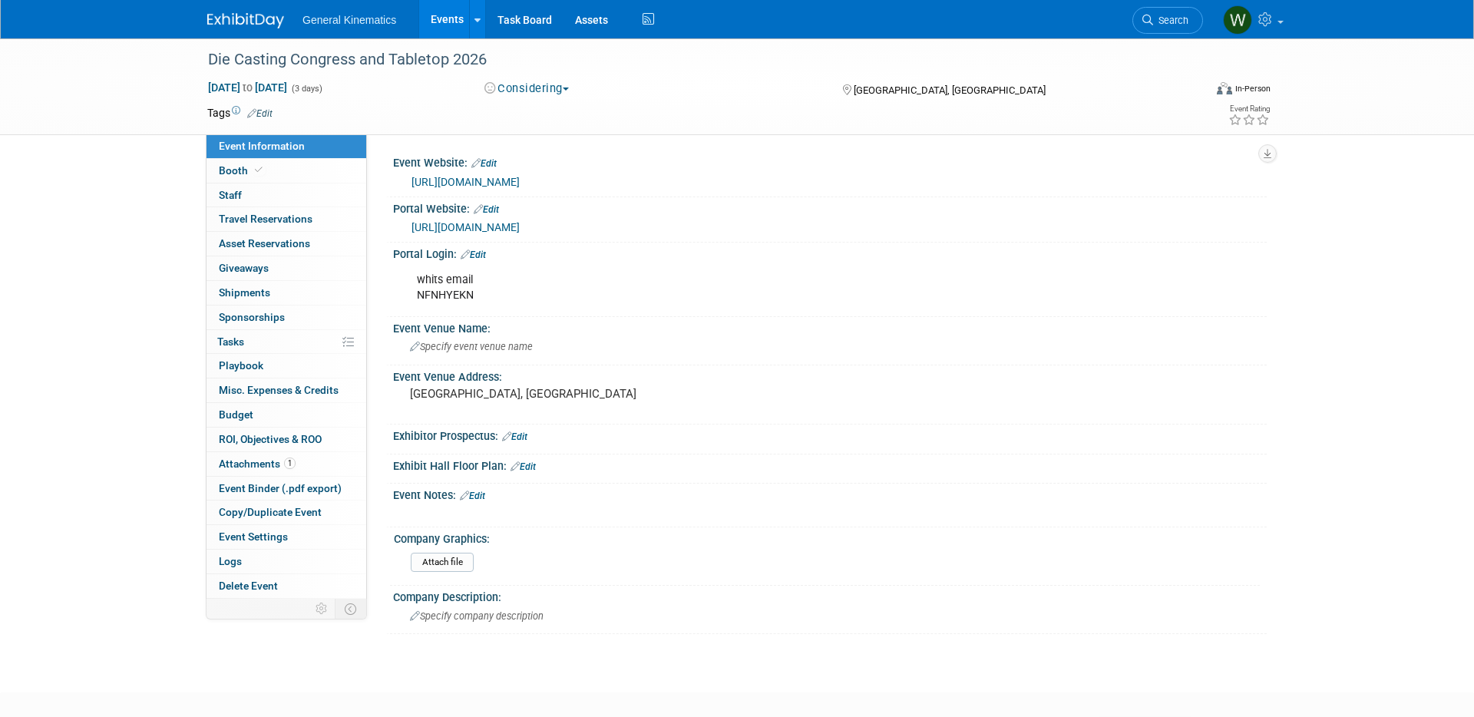
drag, startPoint x: 218, startPoint y: 11, endPoint x: 226, endPoint y: 22, distance: 13.8
click at [217, 11] on link at bounding box center [254, 13] width 95 height 12
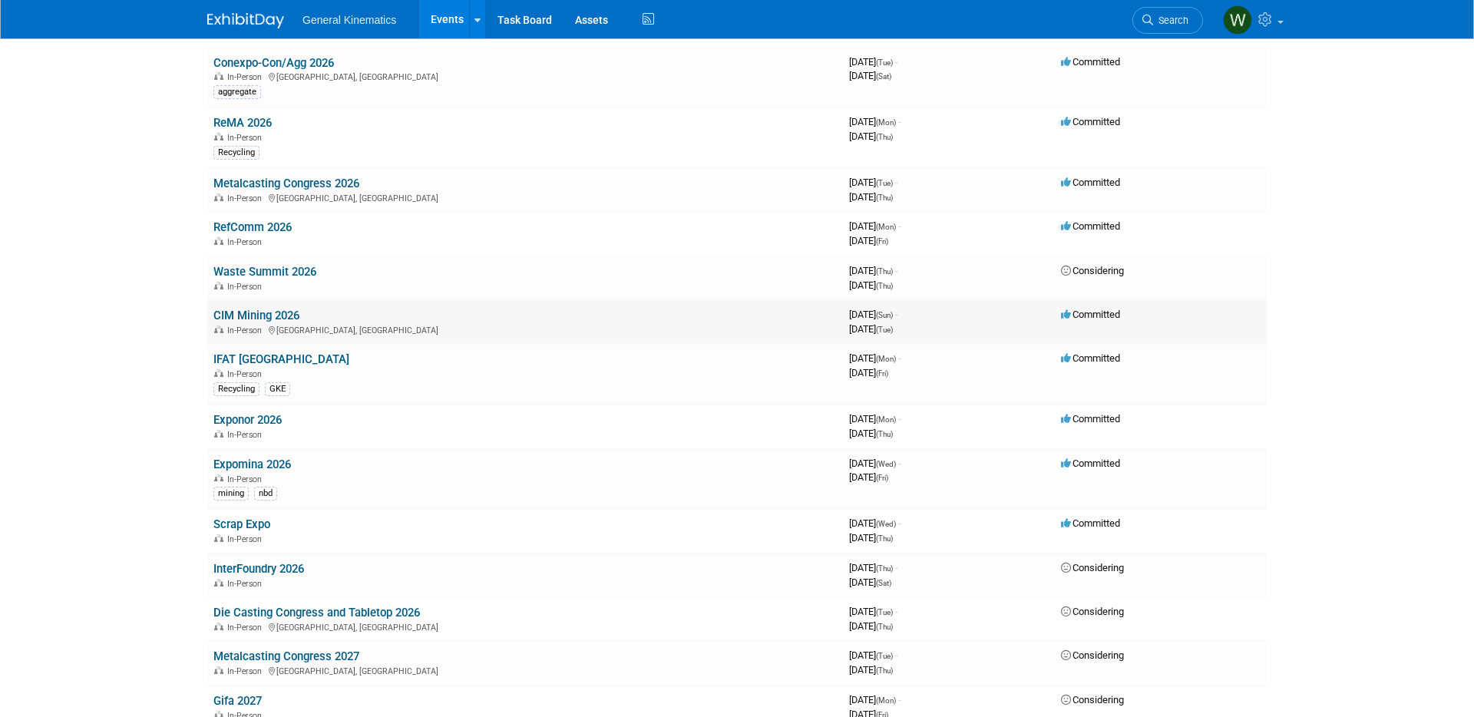
scroll to position [852, 0]
